Goal: Information Seeking & Learning: Learn about a topic

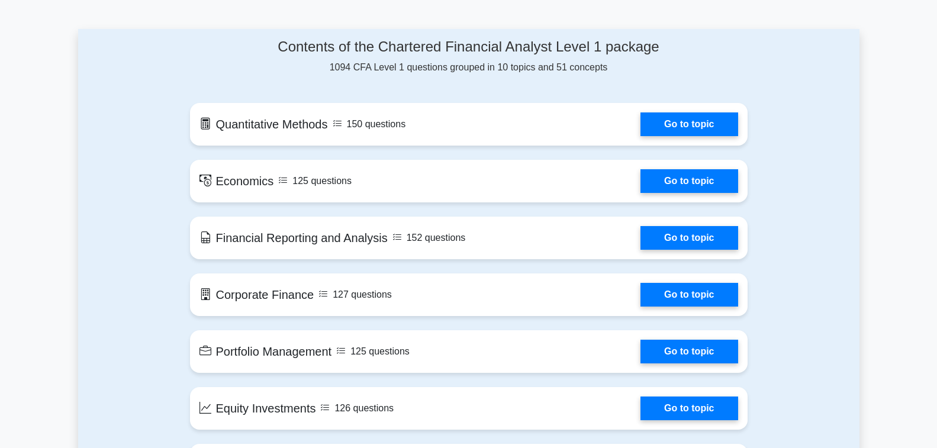
scroll to position [559, 0]
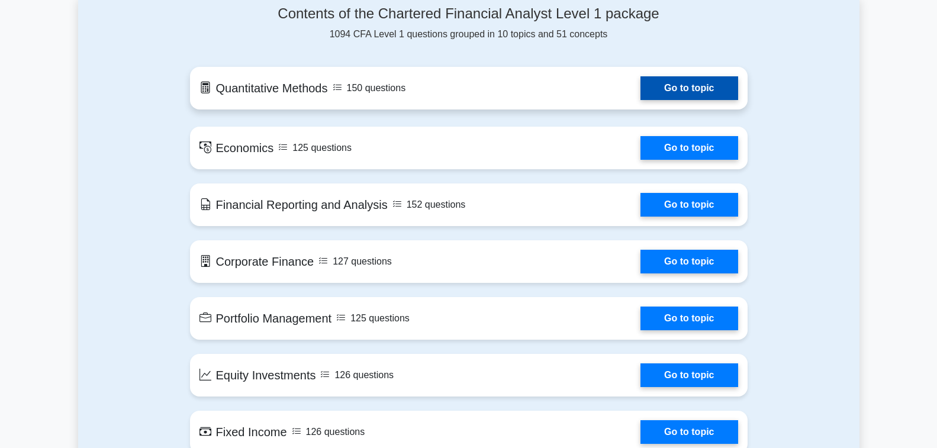
click at [649, 86] on link "Go to topic" at bounding box center [688, 88] width 97 height 24
